Goal: Find specific page/section: Find specific page/section

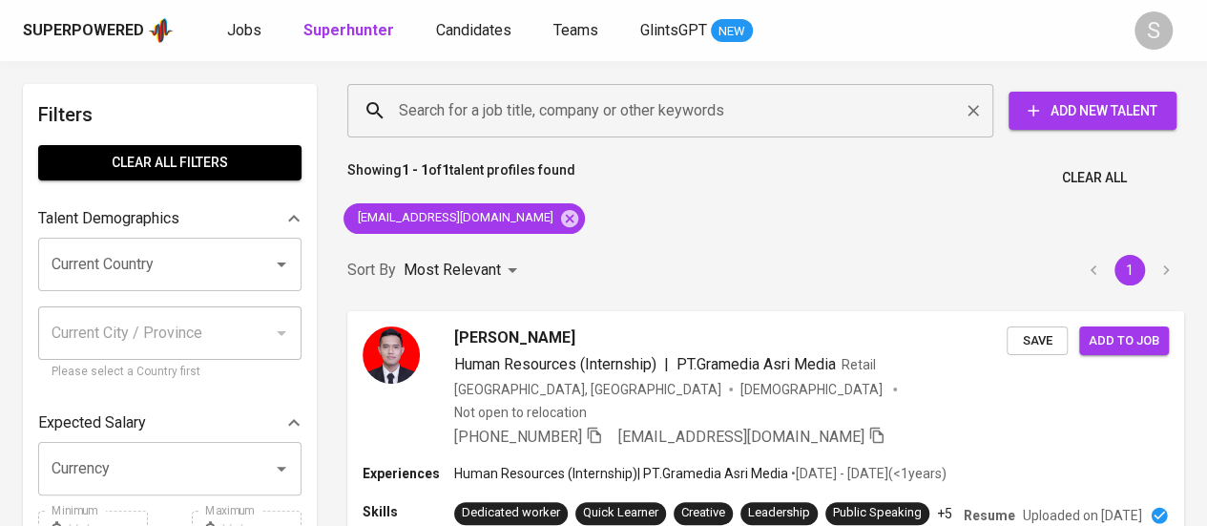
click at [418, 109] on input "Search for a job title, company or other keywords" at bounding box center [675, 111] width 562 height 36
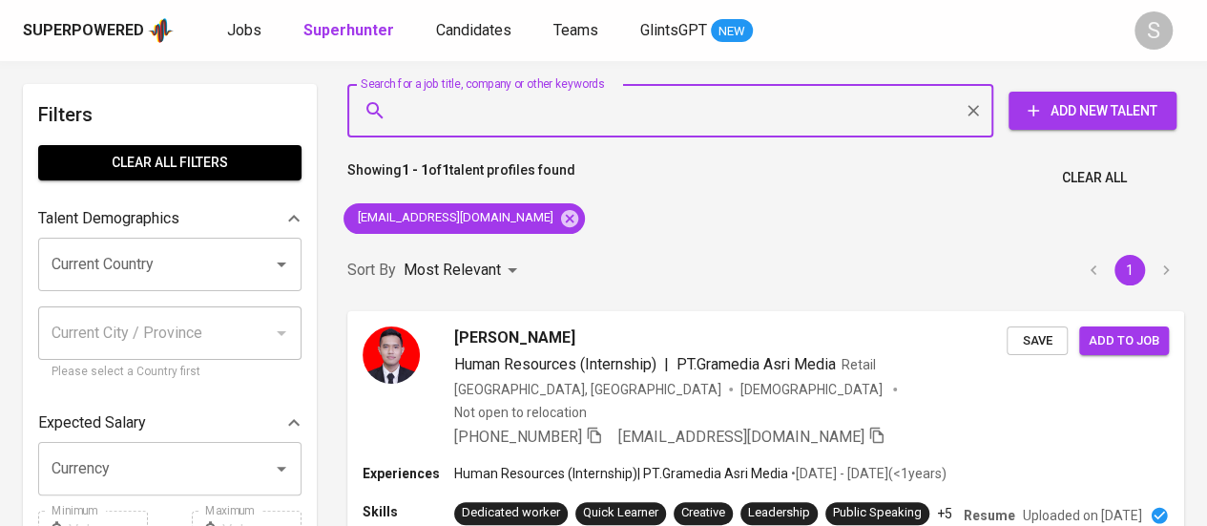
paste input "[EMAIL_ADDRESS][DOMAIN_NAME]"
type input "[EMAIL_ADDRESS][DOMAIN_NAME]"
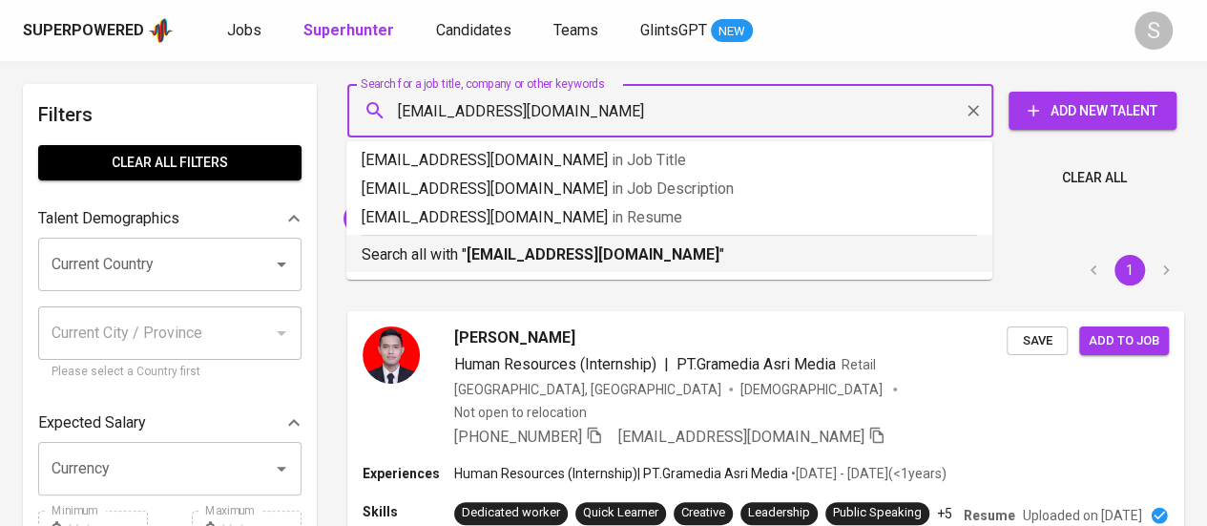
click at [679, 254] on b "[EMAIL_ADDRESS][DOMAIN_NAME]" at bounding box center [592, 254] width 253 height 18
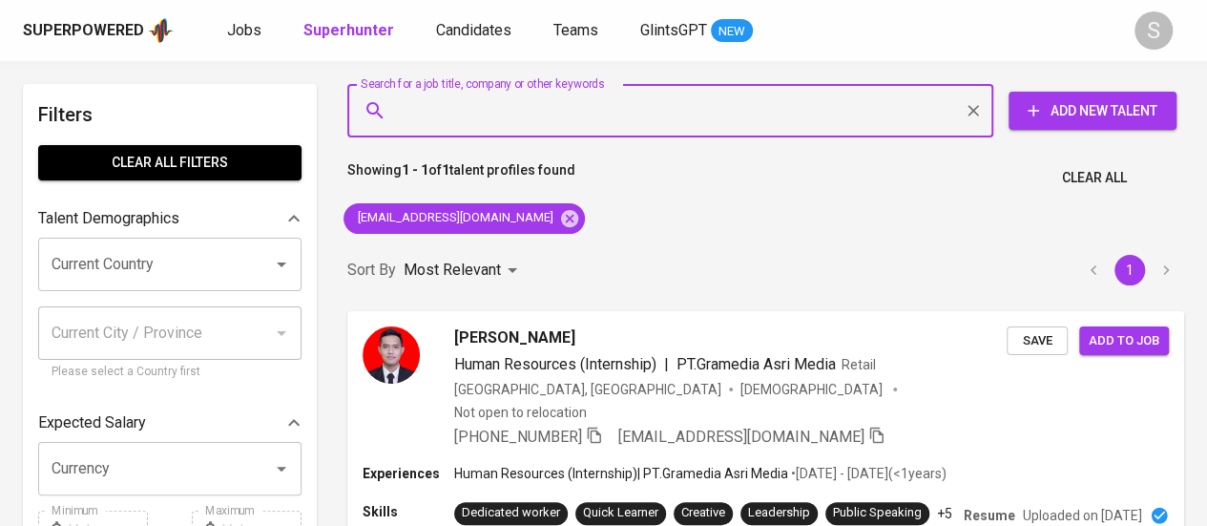
paste input "[EMAIL_ADDRESS][DOMAIN_NAME]"
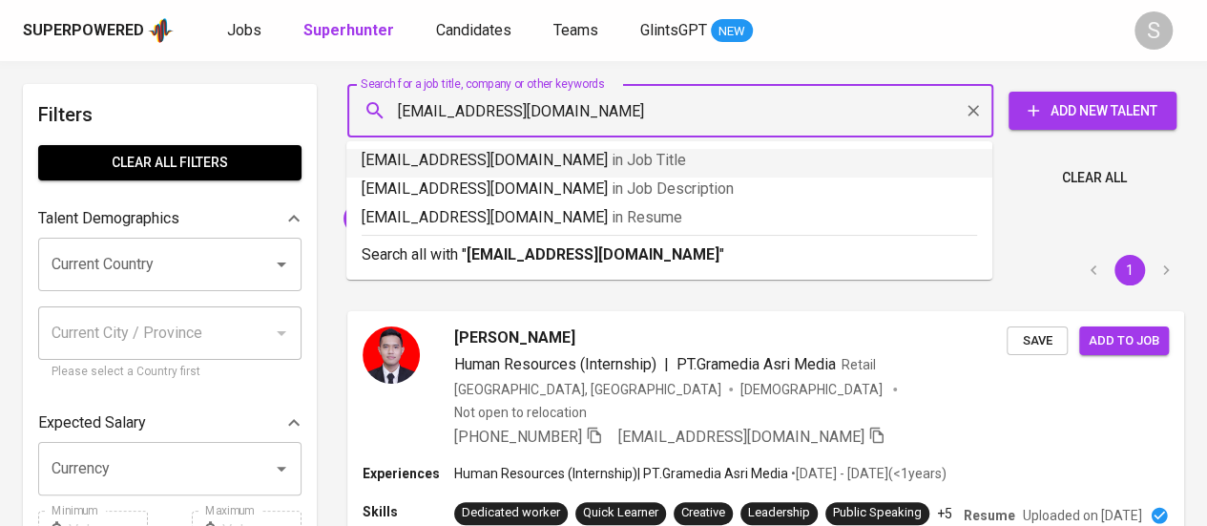
type input "[EMAIL_ADDRESS][DOMAIN_NAME]"
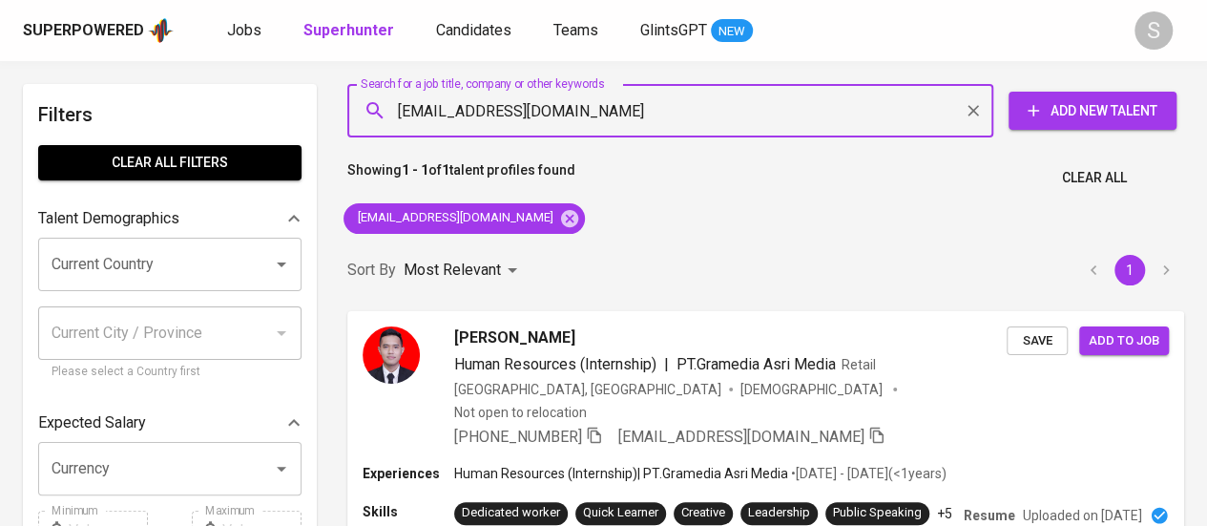
click at [967, 113] on icon "Clear" at bounding box center [972, 110] width 19 height 19
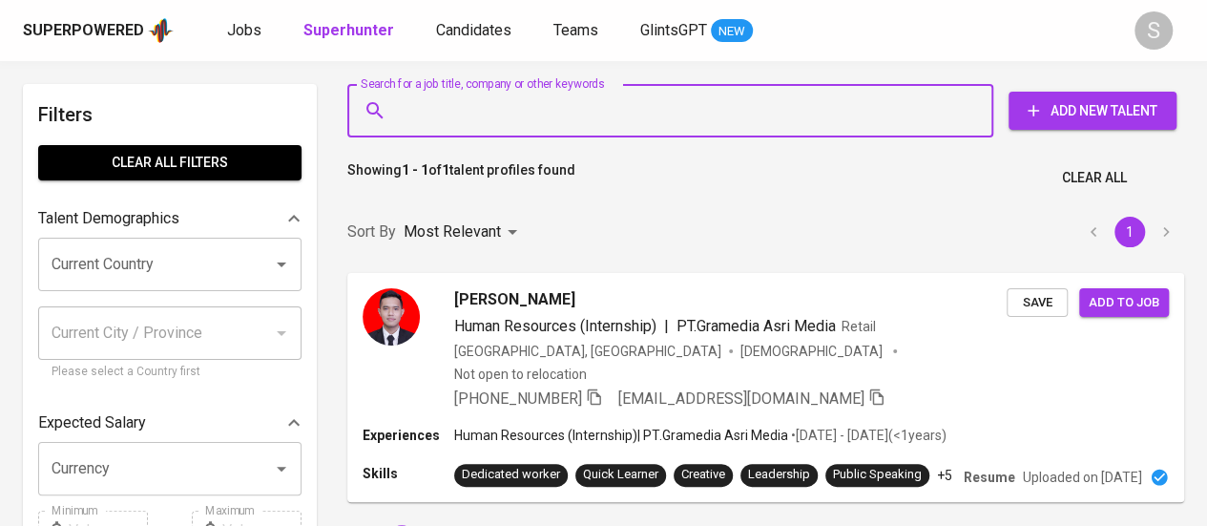
type input "[EMAIL_ADDRESS][DOMAIN_NAME]"
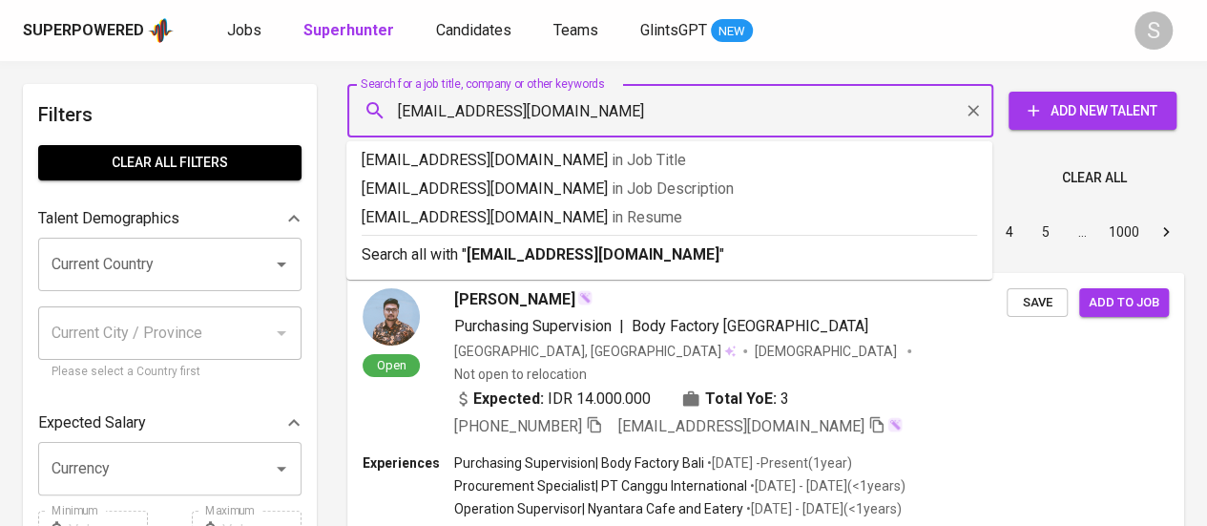
click at [618, 257] on b "[EMAIL_ADDRESS][DOMAIN_NAME]" at bounding box center [592, 254] width 253 height 18
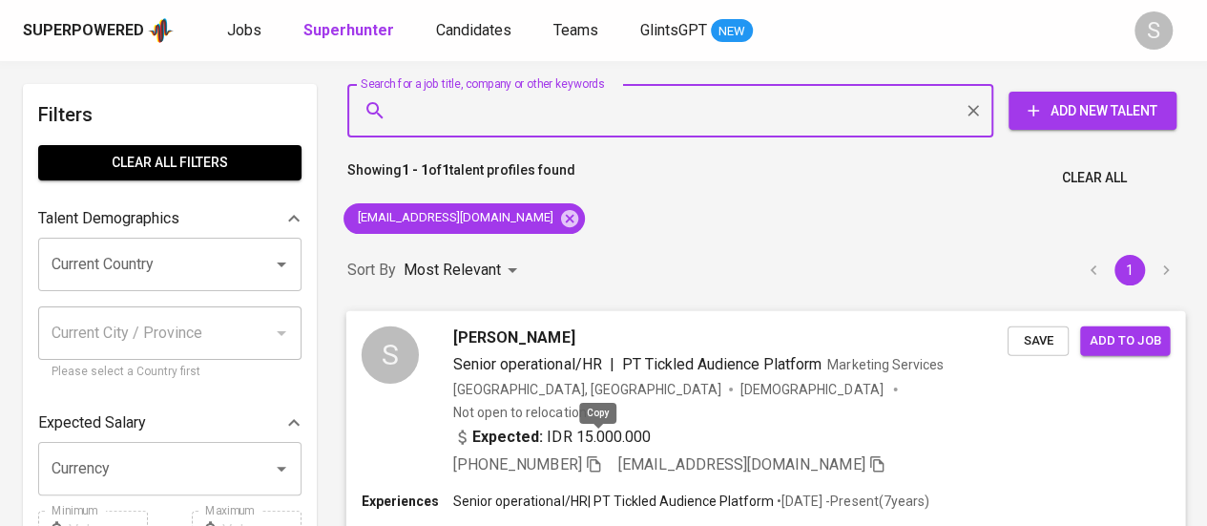
click at [598, 454] on icon "button" at bounding box center [593, 462] width 17 height 17
